Goal: Task Accomplishment & Management: Manage account settings

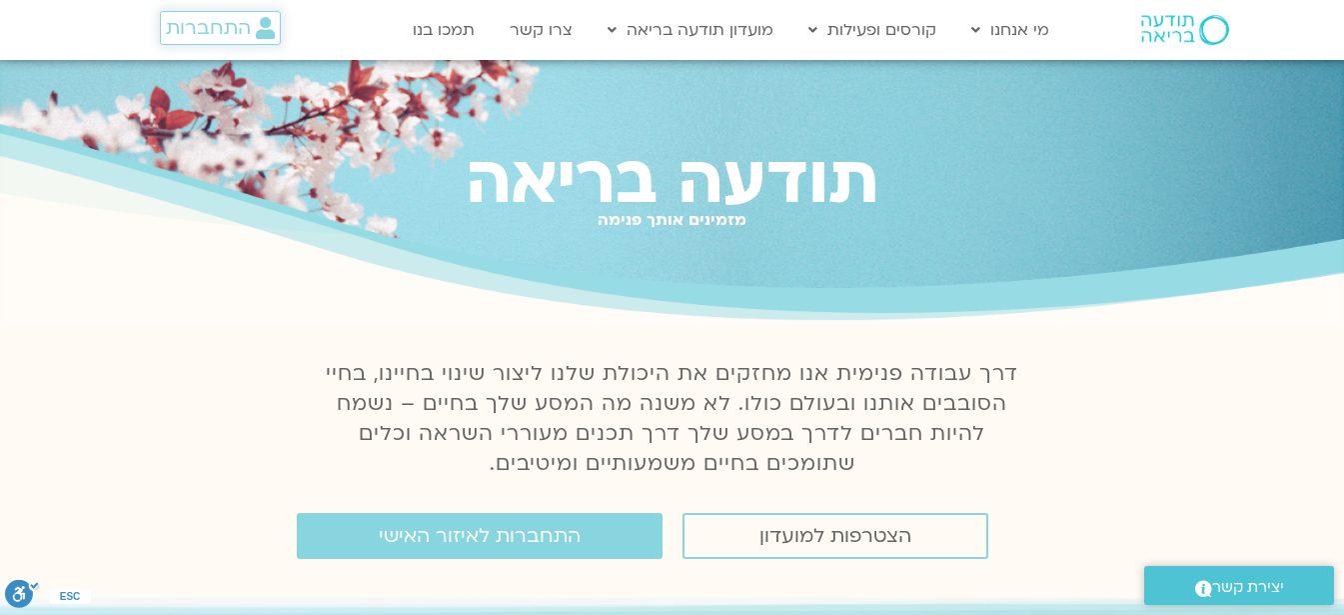
click at [194, 32] on span "התחברות" at bounding box center [208, 28] width 85 height 22
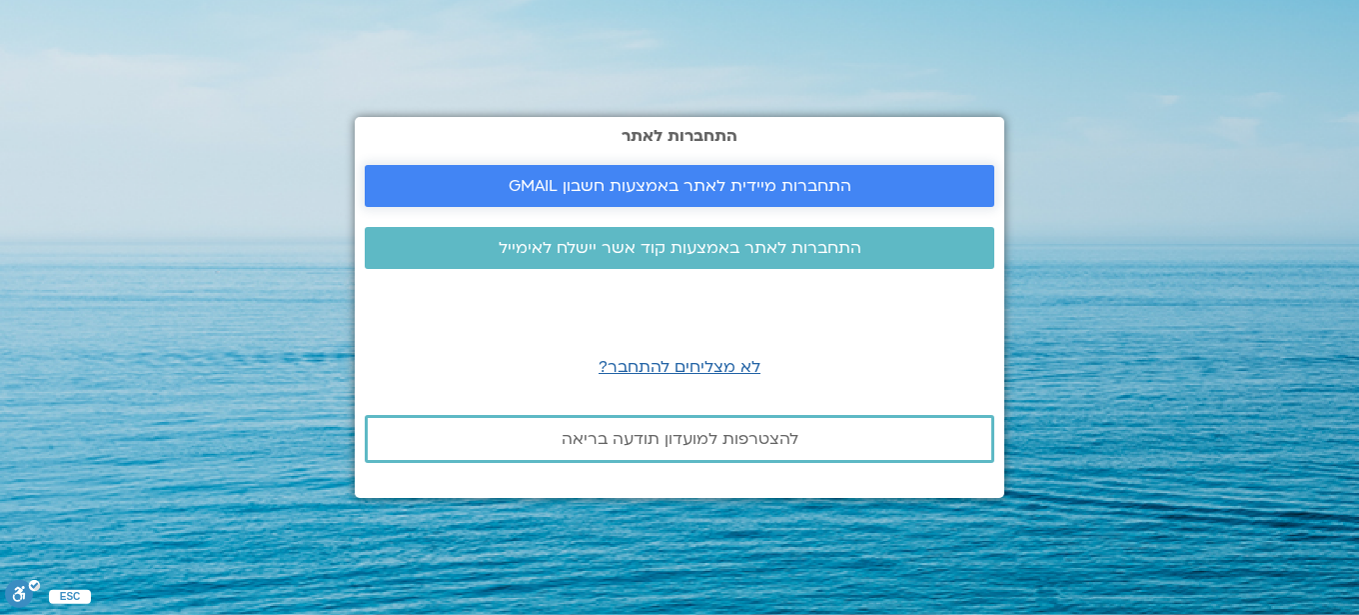
click at [589, 185] on span "התחברות מיידית לאתר באמצעות חשבון GMAIL" at bounding box center [680, 186] width 343 height 18
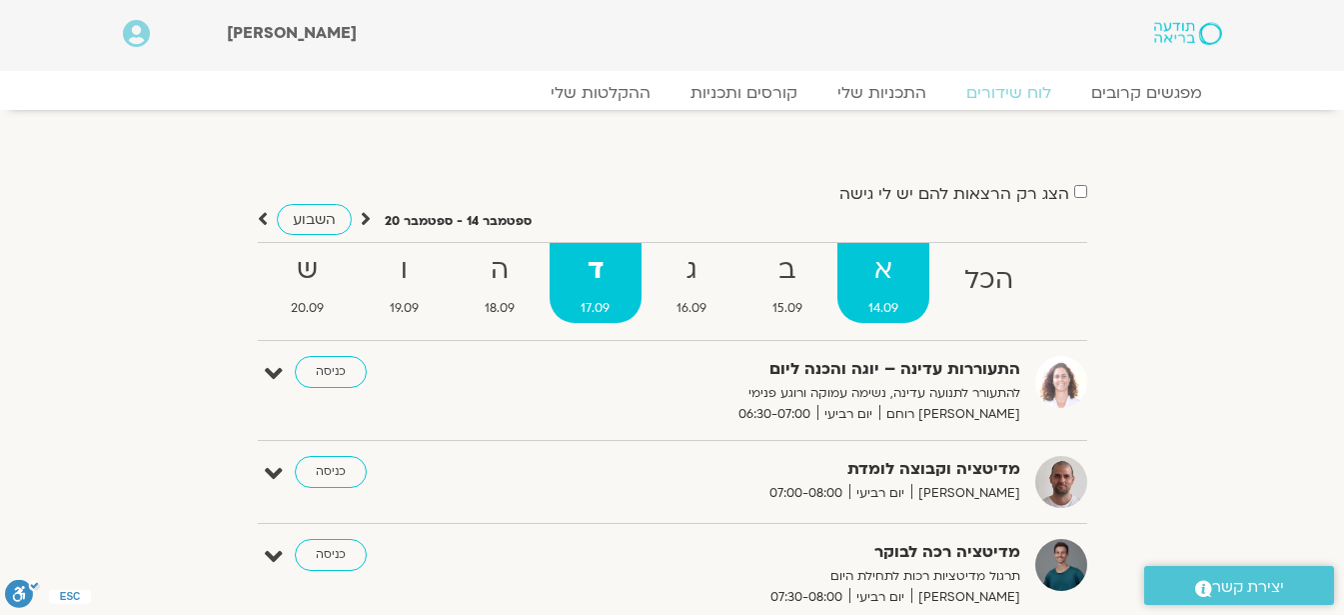
click at [867, 280] on strong "א" at bounding box center [883, 270] width 92 height 45
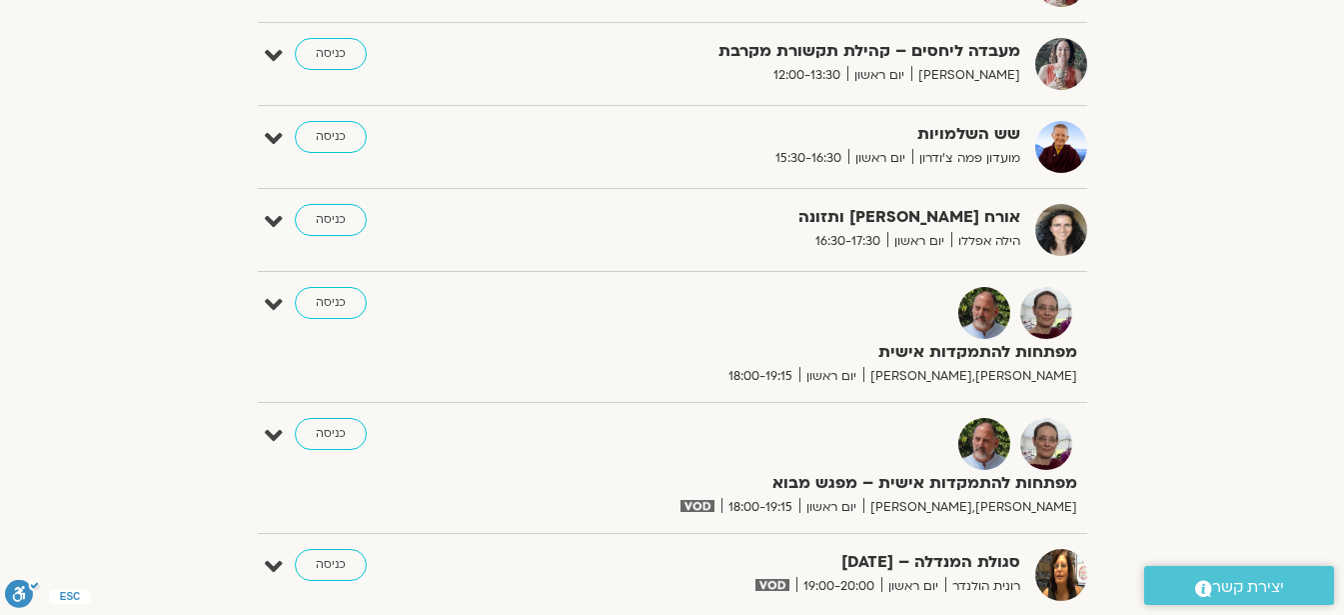
scroll to position [2151, 0]
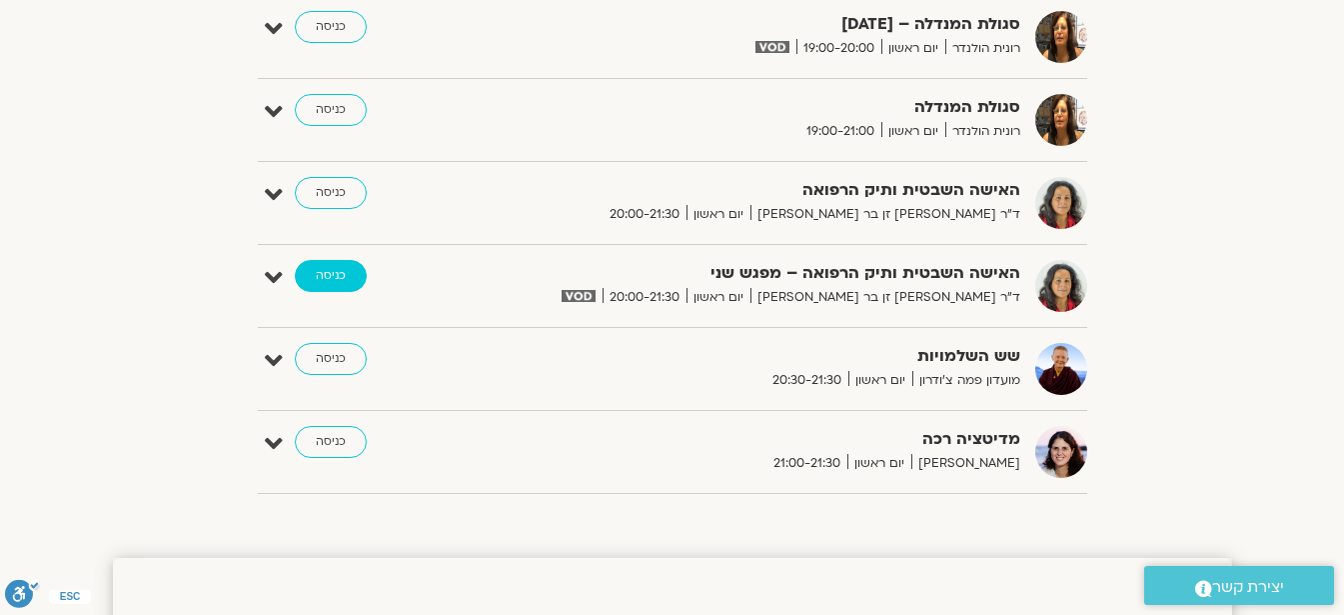
click at [334, 279] on link "כניסה" at bounding box center [331, 276] width 72 height 32
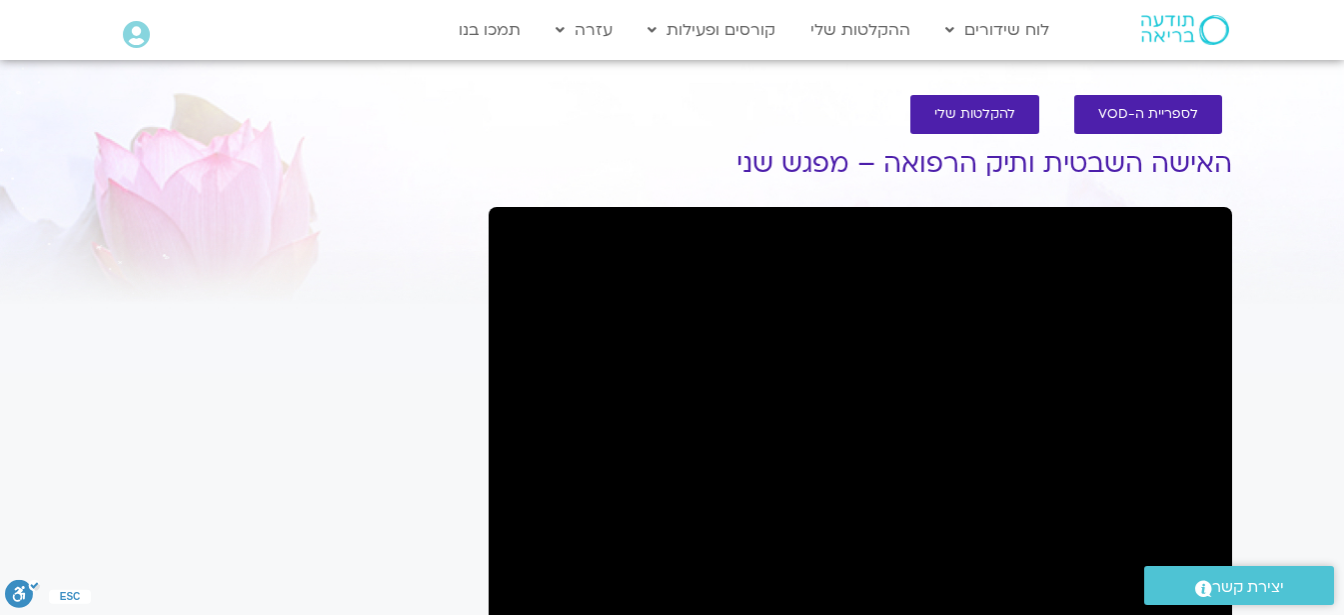
scroll to position [10, 0]
